Goal: Navigation & Orientation: Understand site structure

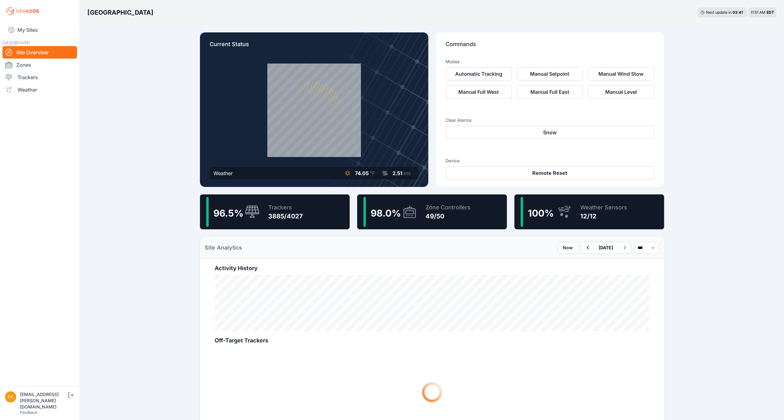
click at [284, 219] on div "3885/4027" at bounding box center [286, 216] width 35 height 9
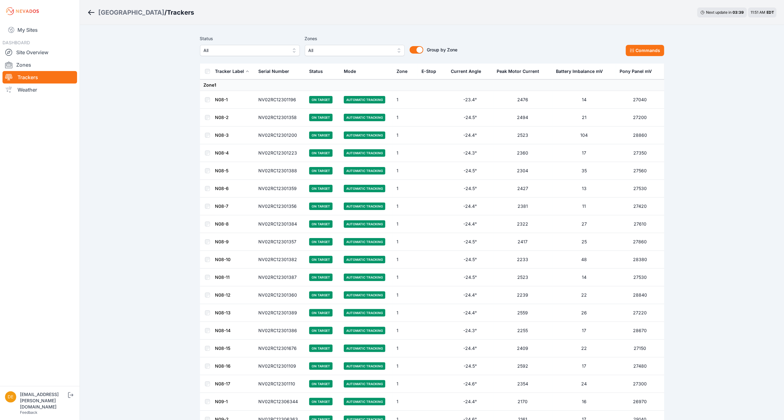
click at [214, 55] on button "All" at bounding box center [250, 50] width 100 height 11
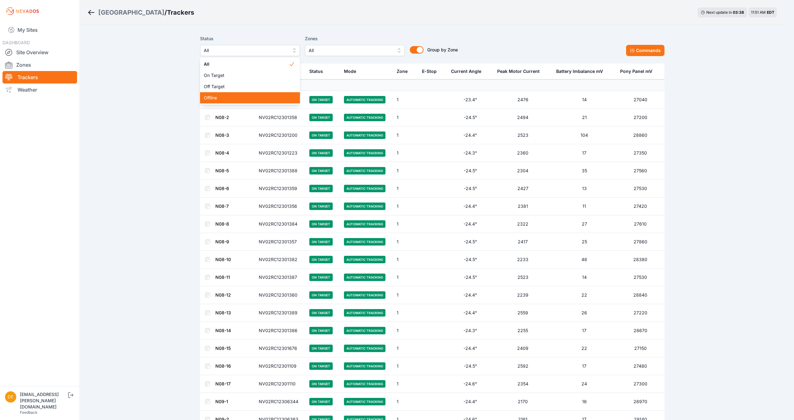
click at [216, 100] on span "Offline" at bounding box center [246, 98] width 85 height 6
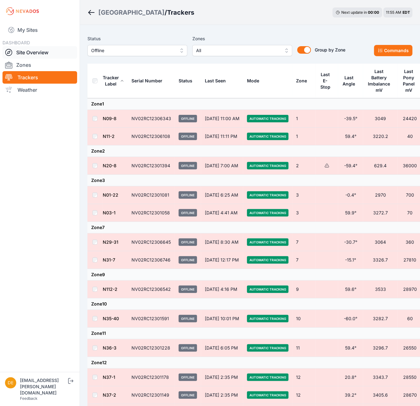
click at [44, 54] on link "Site Overview" at bounding box center [39, 52] width 75 height 12
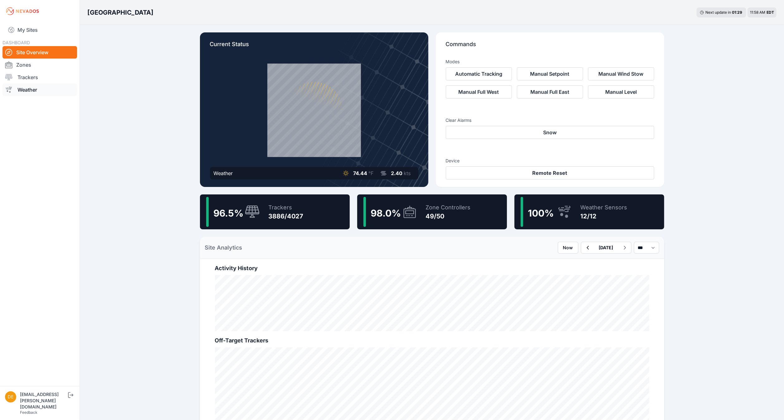
click at [41, 90] on link "Weather" at bounding box center [39, 90] width 75 height 12
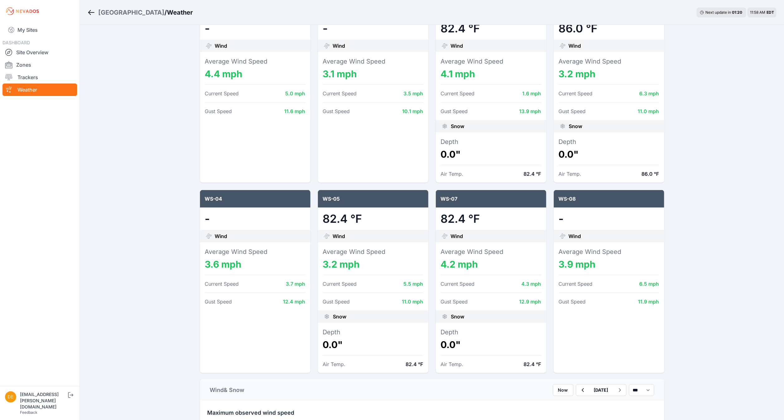
scroll to position [125, 0]
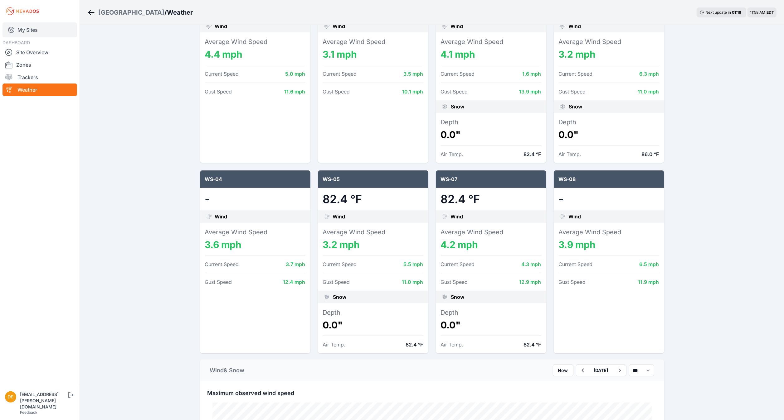
click at [39, 27] on link "My Sites" at bounding box center [39, 29] width 75 height 15
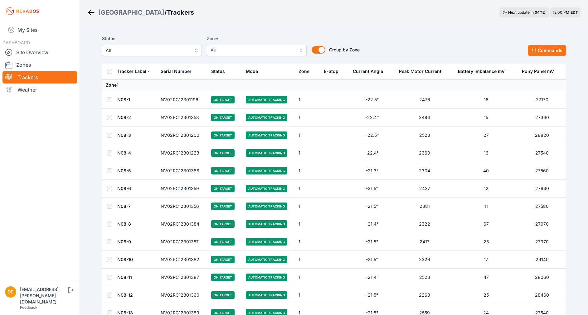
click at [178, 50] on span "All" at bounding box center [148, 50] width 84 height 7
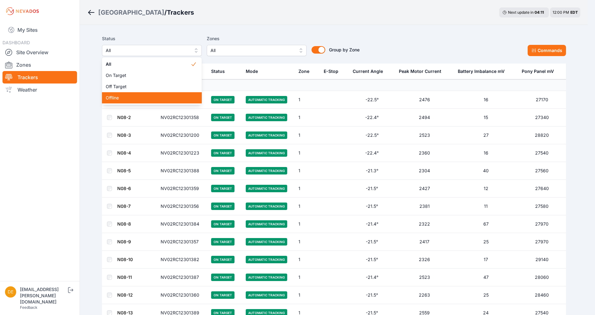
click at [119, 99] on span "Offline" at bounding box center [148, 98] width 85 height 6
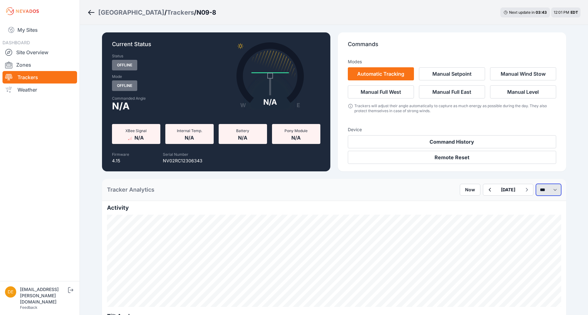
click at [543, 186] on select "*** **** *****" at bounding box center [548, 190] width 25 height 12
click at [536, 184] on select "*** **** *****" at bounding box center [548, 190] width 25 height 12
select select "******"
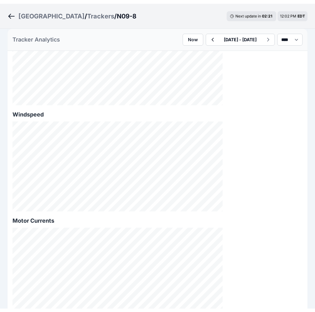
scroll to position [188, 0]
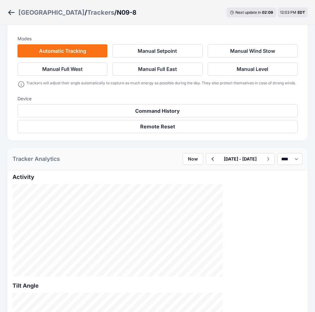
click at [0, 0] on nav "My Sites DASHBOARD Site Overview Zones Trackers Weather" at bounding box center [0, 0] width 0 height 0
click at [11, 11] on icon "Breadcrumb" at bounding box center [9, 12] width 3 height 5
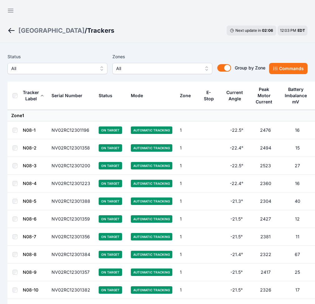
click at [95, 65] on span "All" at bounding box center [53, 68] width 84 height 7
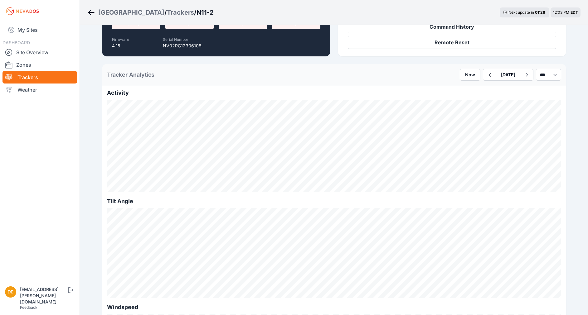
scroll to position [94, 0]
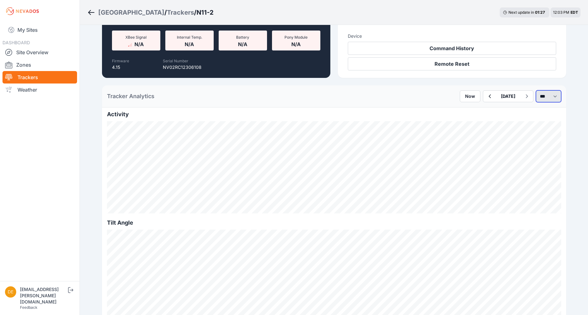
drag, startPoint x: 545, startPoint y: 99, endPoint x: 543, endPoint y: 102, distance: 3.2
click at [314, 99] on select "*** **** *****" at bounding box center [548, 96] width 25 height 12
click at [314, 90] on select "*** **** *****" at bounding box center [548, 96] width 25 height 12
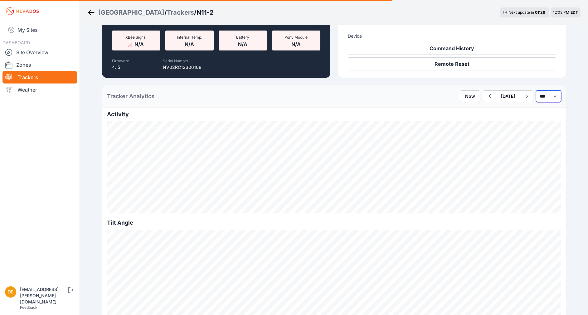
select select "******"
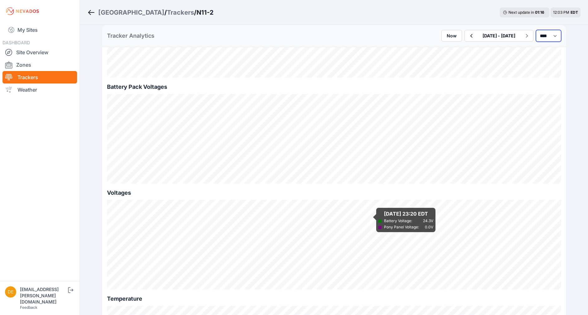
scroll to position [522, 0]
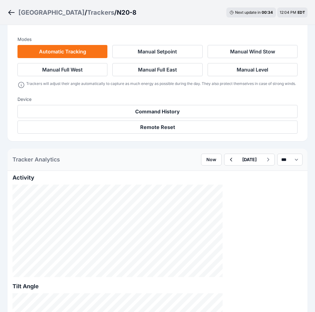
scroll to position [234, 0]
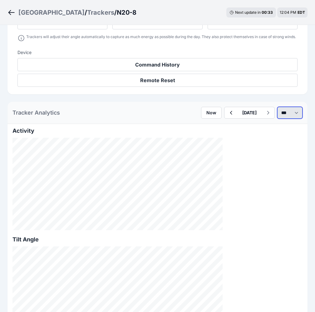
click at [286, 107] on select "*** **** *****" at bounding box center [289, 113] width 25 height 12
click at [277, 107] on select "*** **** *****" at bounding box center [289, 113] width 25 height 12
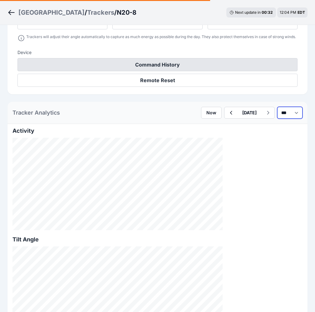
select select "******"
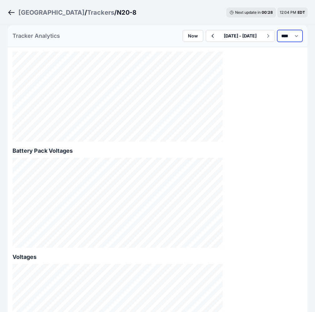
scroll to position [655, 0]
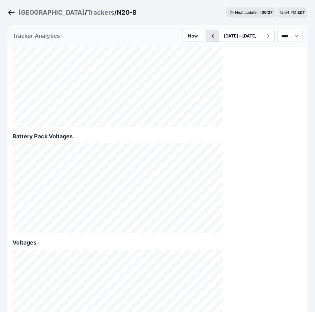
click at [208, 37] on icon "button" at bounding box center [212, 35] width 8 height 7
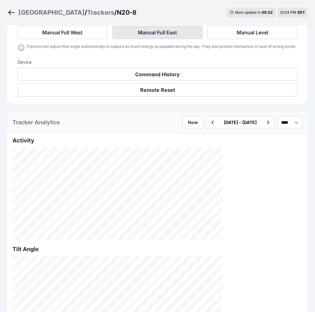
scroll to position [234, 0]
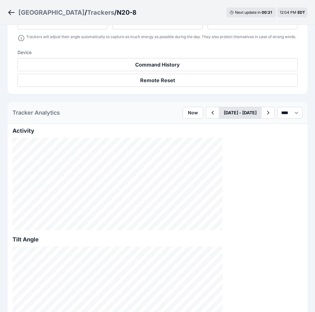
click at [208, 109] on icon "button" at bounding box center [212, 112] width 8 height 7
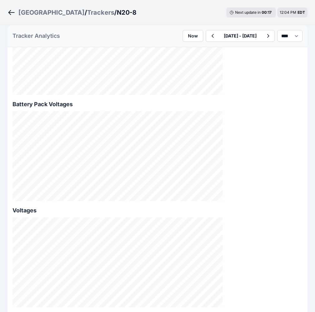
scroll to position [702, 0]
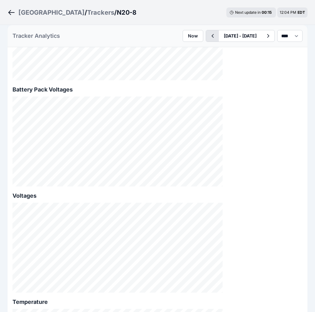
click at [206, 32] on button "button" at bounding box center [212, 35] width 13 height 11
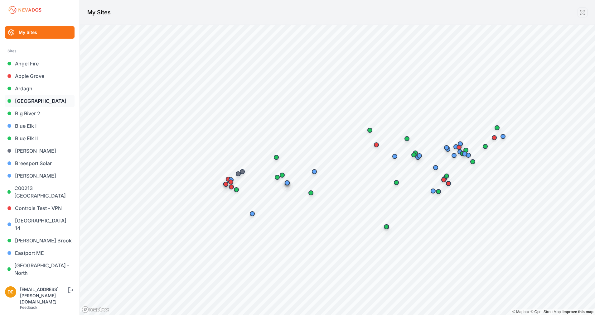
click at [44, 99] on link "[GEOGRAPHIC_DATA]" at bounding box center [40, 101] width 70 height 12
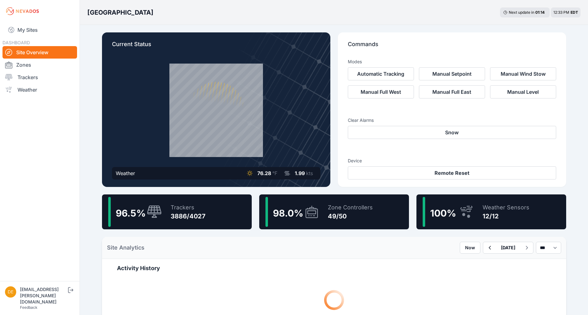
click at [306, 216] on icon at bounding box center [311, 212] width 15 height 14
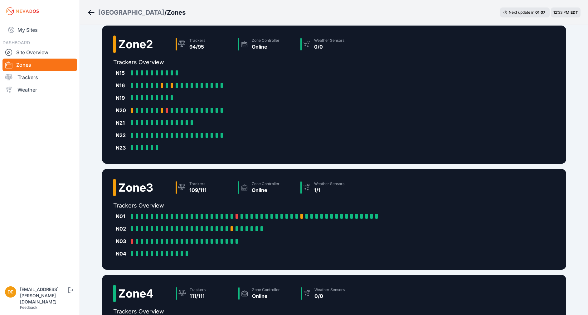
scroll to position [244, 0]
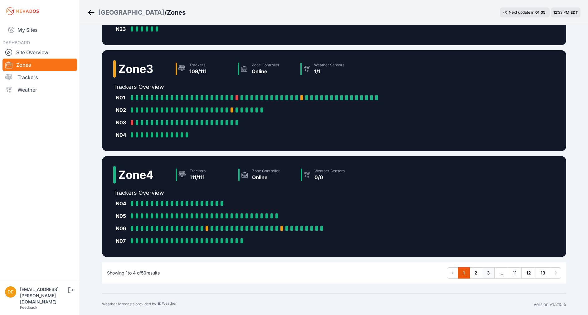
click at [483, 272] on link "3" at bounding box center [488, 273] width 13 height 11
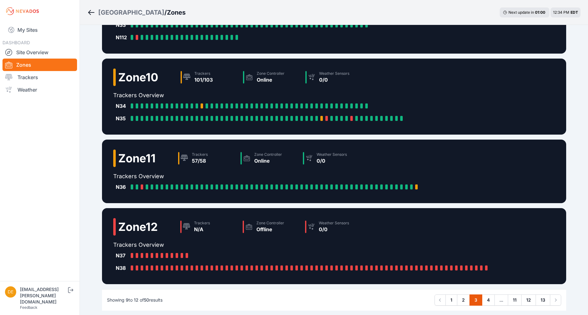
scroll to position [95, 0]
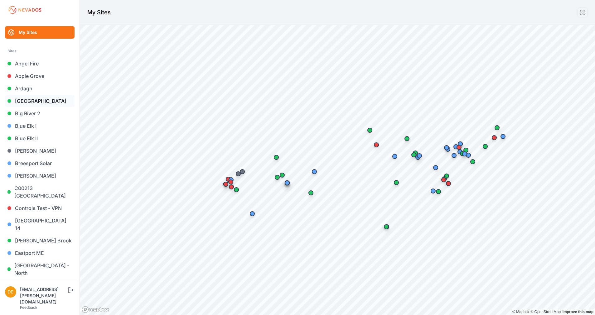
click at [14, 101] on link "[GEOGRAPHIC_DATA]" at bounding box center [40, 101] width 70 height 12
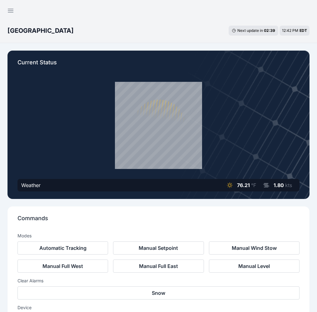
click at [0, 0] on link "Zones" at bounding box center [0, 0] width 0 height 0
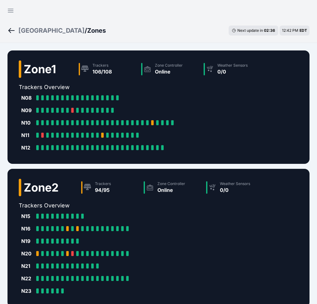
scroll to position [291, 0]
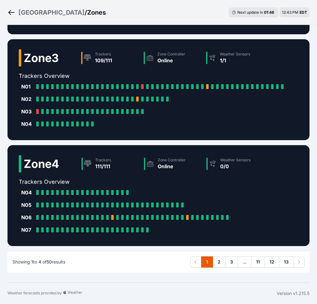
drag, startPoint x: 238, startPoint y: 38, endPoint x: 345, endPoint y: 120, distance: 135.1
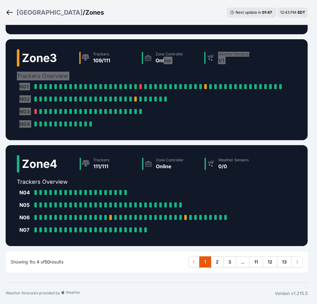
scroll to position [291, 47]
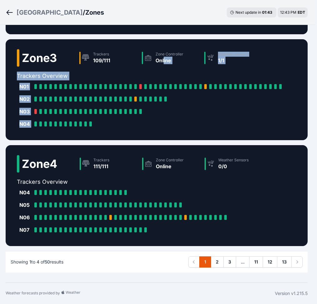
drag, startPoint x: 11, startPoint y: 156, endPoint x: 18, endPoint y: 156, distance: 7.2
click at [0, 0] on nav "My Sites DASHBOARD Site Overview Zones Trackers Weather" at bounding box center [0, 0] width 0 height 0
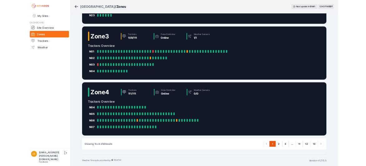
scroll to position [0, 0]
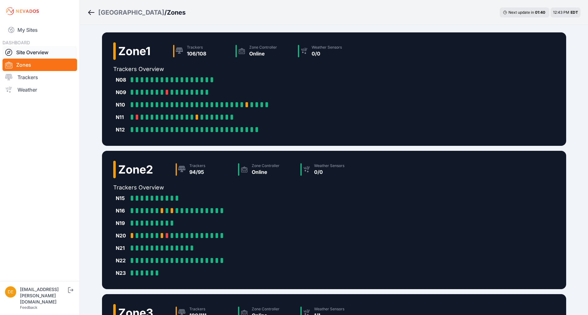
click at [45, 50] on link "Site Overview" at bounding box center [39, 52] width 75 height 12
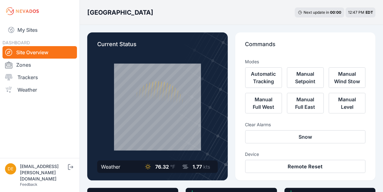
click at [147, 46] on p "Current Status" at bounding box center [157, 47] width 121 height 14
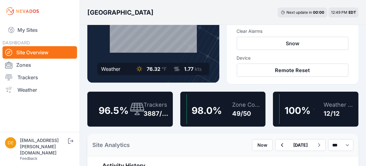
scroll to position [125, 0]
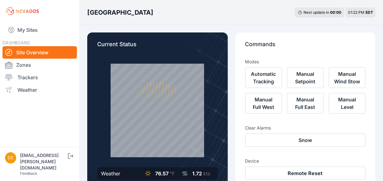
scroll to position [62, 0]
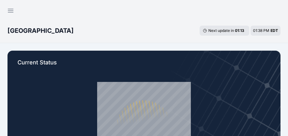
scroll to position [47, 0]
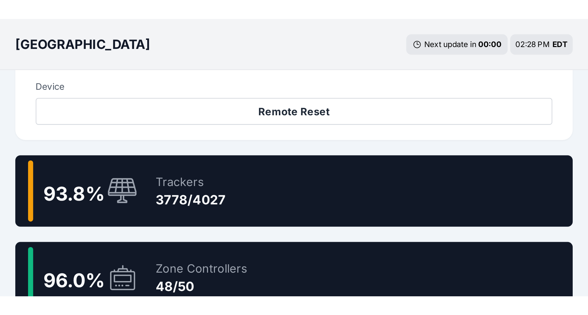
scroll to position [328, 0]
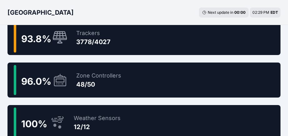
click at [76, 70] on div "Zone Controllers 48/50" at bounding box center [95, 80] width 51 height 30
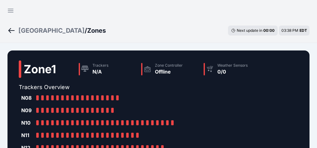
click at [191, 18] on div "[GEOGRAPHIC_DATA] / Zones Next update in 00 : 00 03:38 PM EDT" at bounding box center [158, 30] width 317 height 25
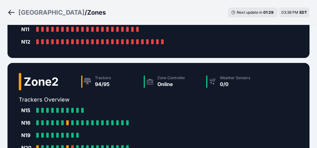
scroll to position [47, 0]
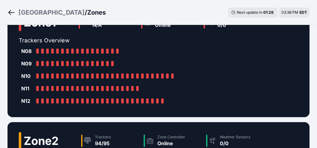
click at [95, 18] on ol "[GEOGRAPHIC_DATA] / Zones" at bounding box center [56, 12] width 98 height 16
click at [15, 12] on icon "Breadcrumb" at bounding box center [11, 12] width 8 height 7
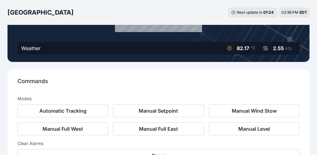
scroll to position [140, 0]
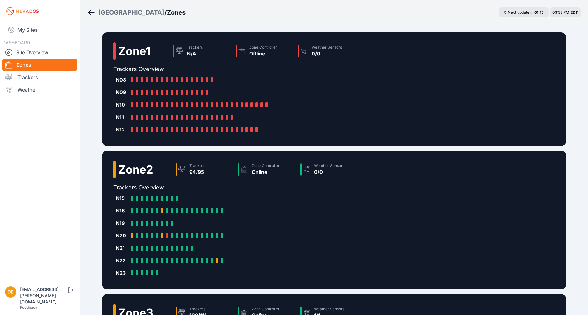
scroll to position [244, 0]
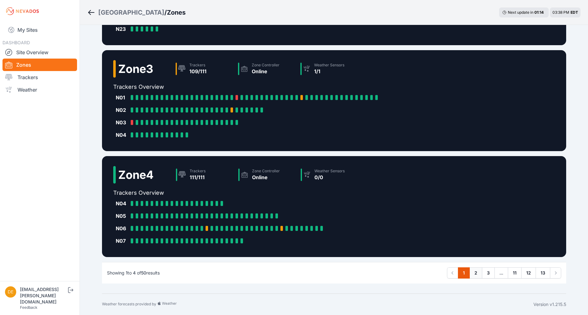
click at [316, 148] on link "2" at bounding box center [475, 273] width 13 height 11
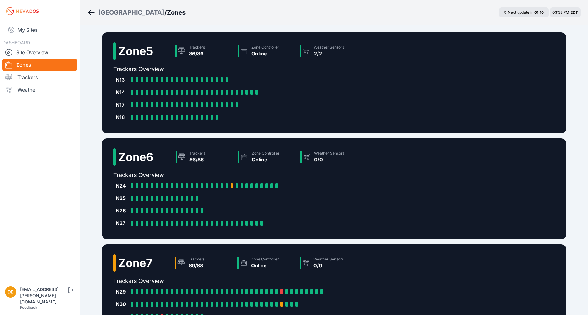
scroll to position [169, 0]
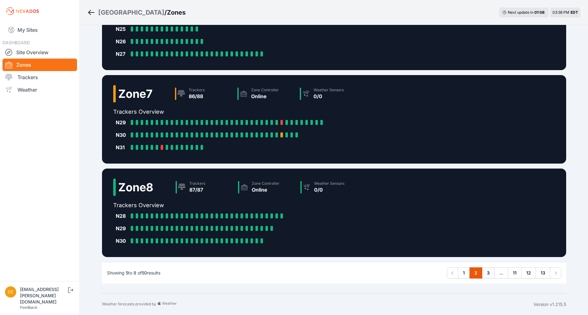
click at [316, 148] on link "3" at bounding box center [488, 273] width 13 height 11
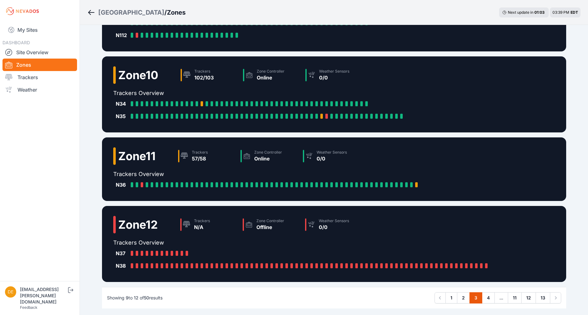
scroll to position [95, 0]
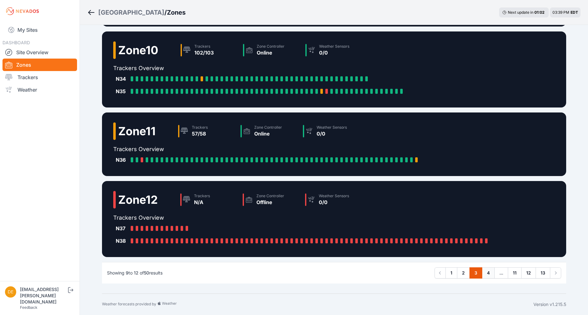
click at [316, 148] on link "4" at bounding box center [488, 273] width 13 height 11
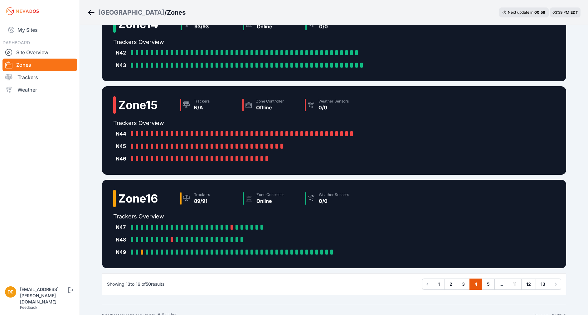
scroll to position [119, 0]
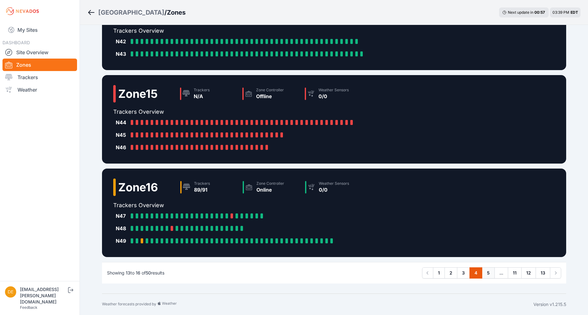
click at [316, 148] on link "5" at bounding box center [488, 273] width 13 height 11
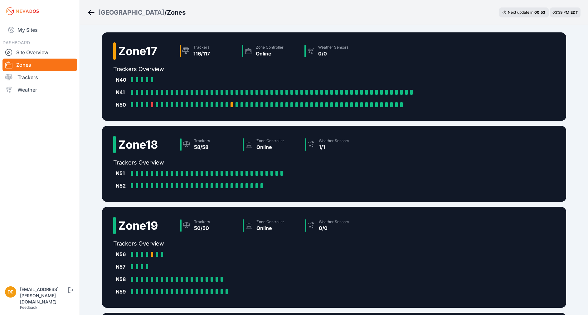
scroll to position [144, 0]
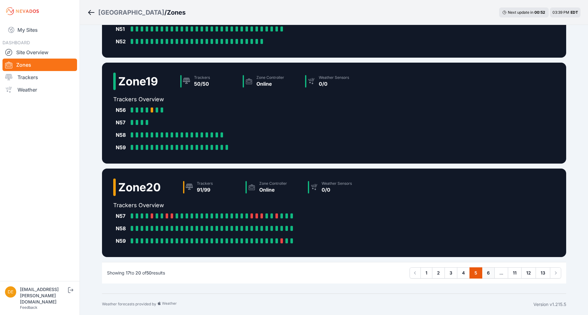
click at [316, 148] on link "6" at bounding box center [488, 273] width 13 height 11
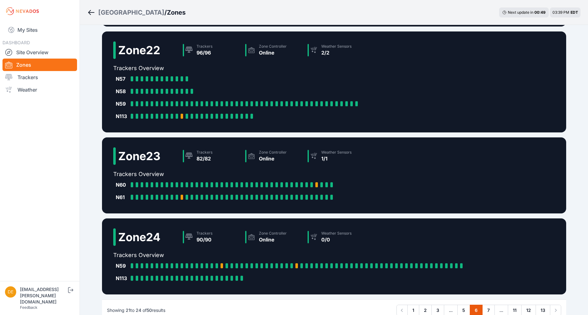
scroll to position [119, 0]
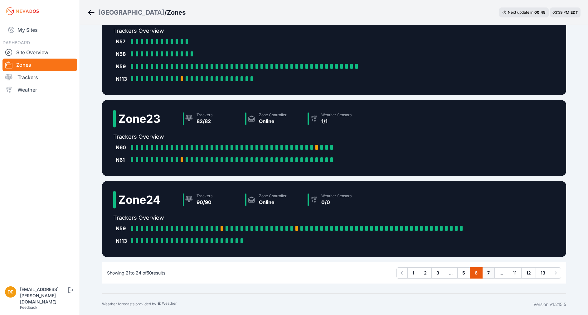
click at [316, 148] on link "7" at bounding box center [488, 273] width 12 height 11
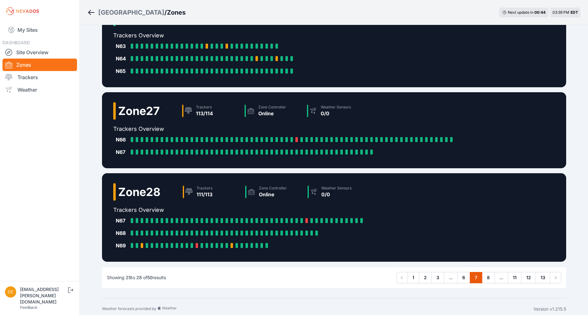
scroll to position [119, 0]
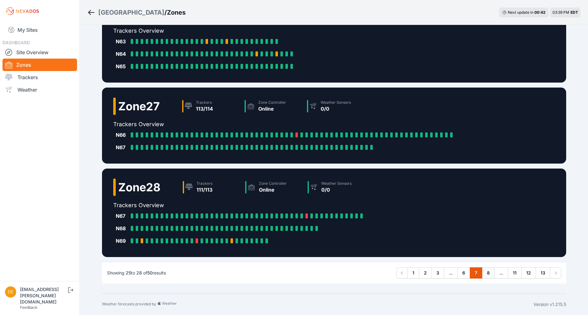
click at [316, 148] on link "8" at bounding box center [488, 273] width 13 height 11
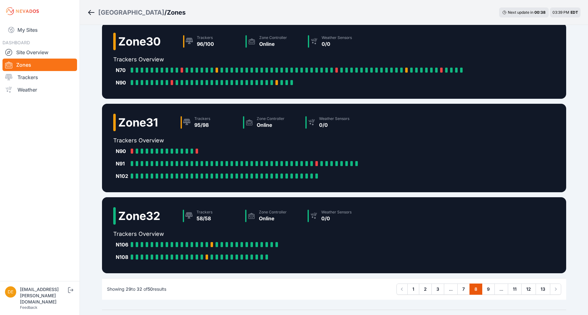
scroll to position [107, 0]
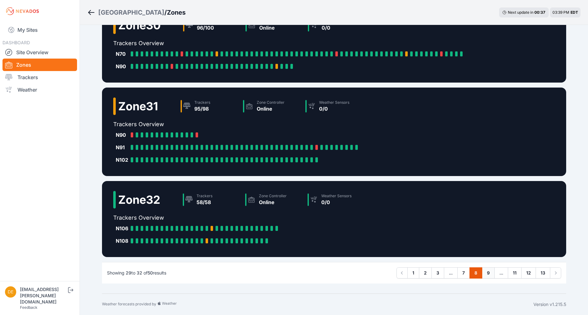
click at [316, 148] on link "9" at bounding box center [488, 273] width 13 height 11
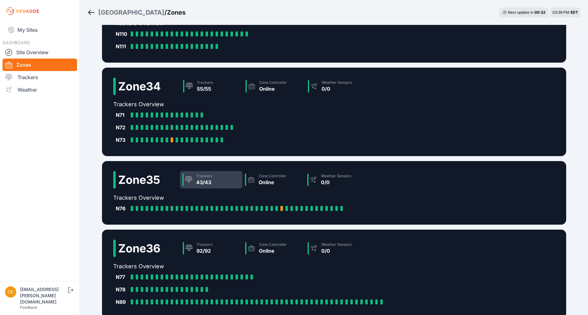
scroll to position [107, 0]
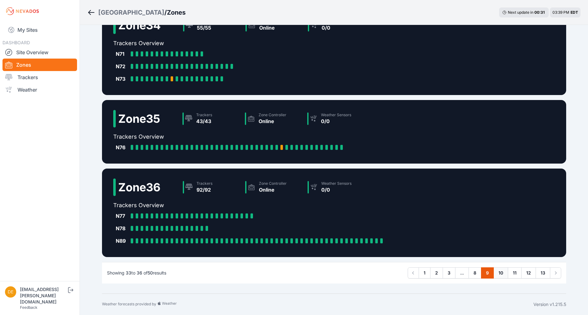
click at [316, 148] on link "10" at bounding box center [500, 273] width 15 height 11
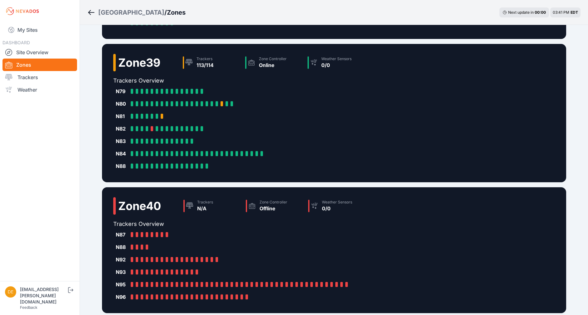
scroll to position [232, 0]
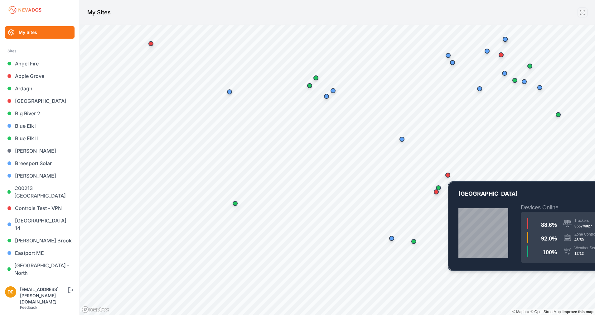
click at [449, 180] on div "Map marker" at bounding box center [448, 175] width 12 height 12
